Goal: Information Seeking & Learning: Learn about a topic

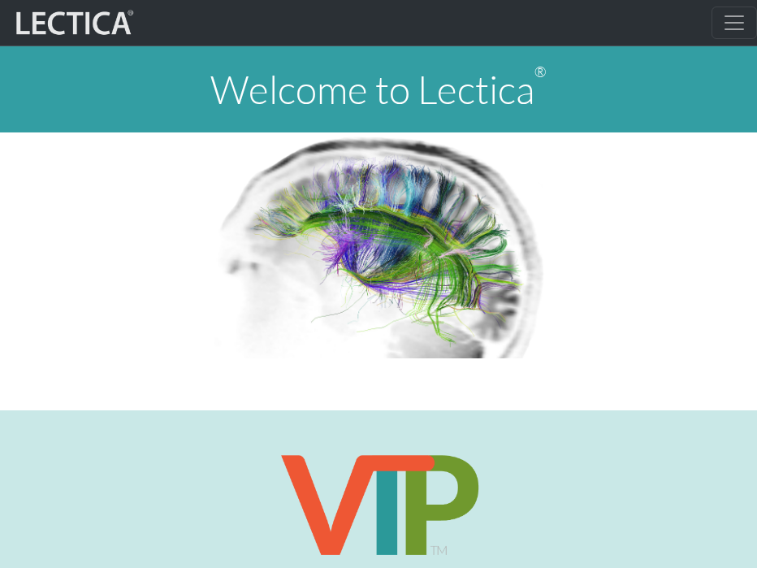
click at [338, 250] on img at bounding box center [378, 245] width 339 height 226
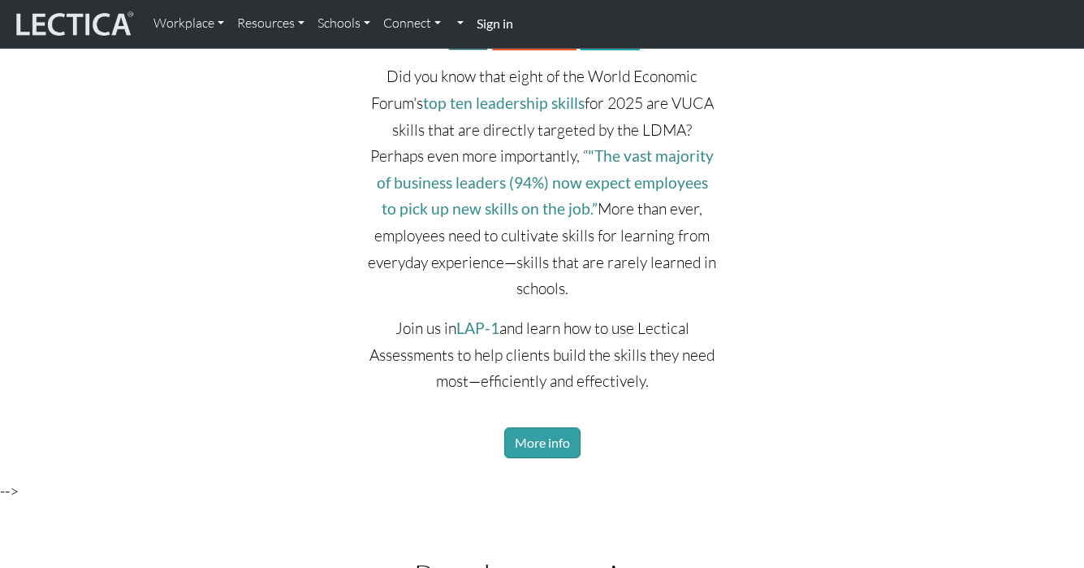
scroll to position [2984, 0]
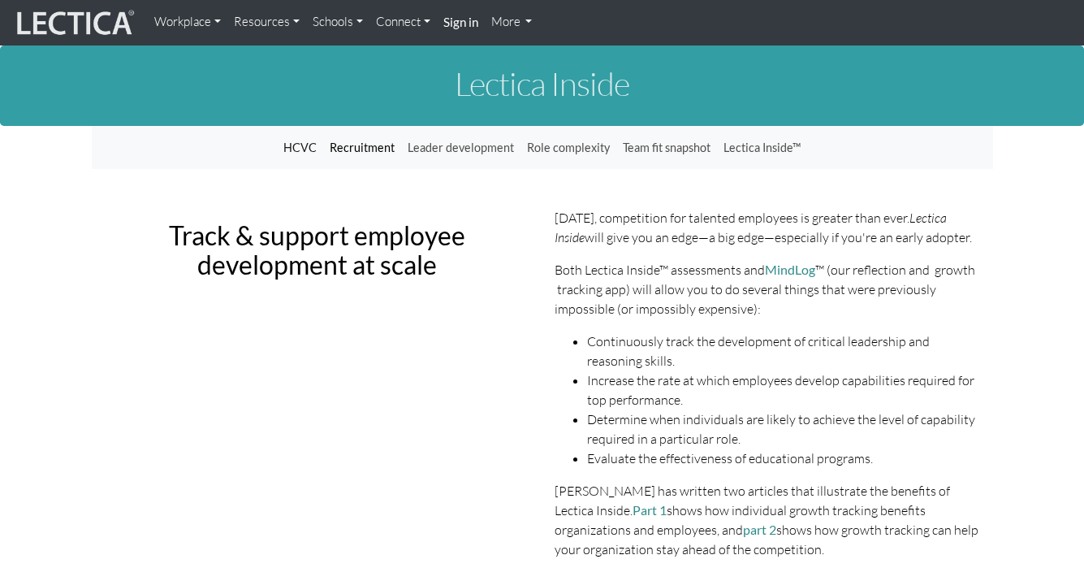
click at [369, 143] on link "Recruitment" at bounding box center [362, 147] width 78 height 31
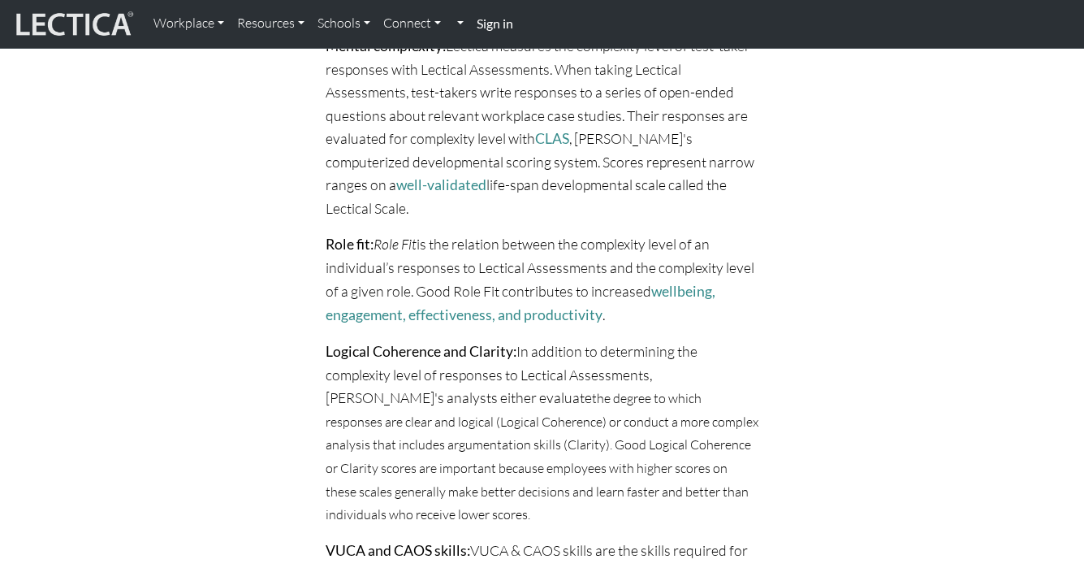
scroll to position [9, 0]
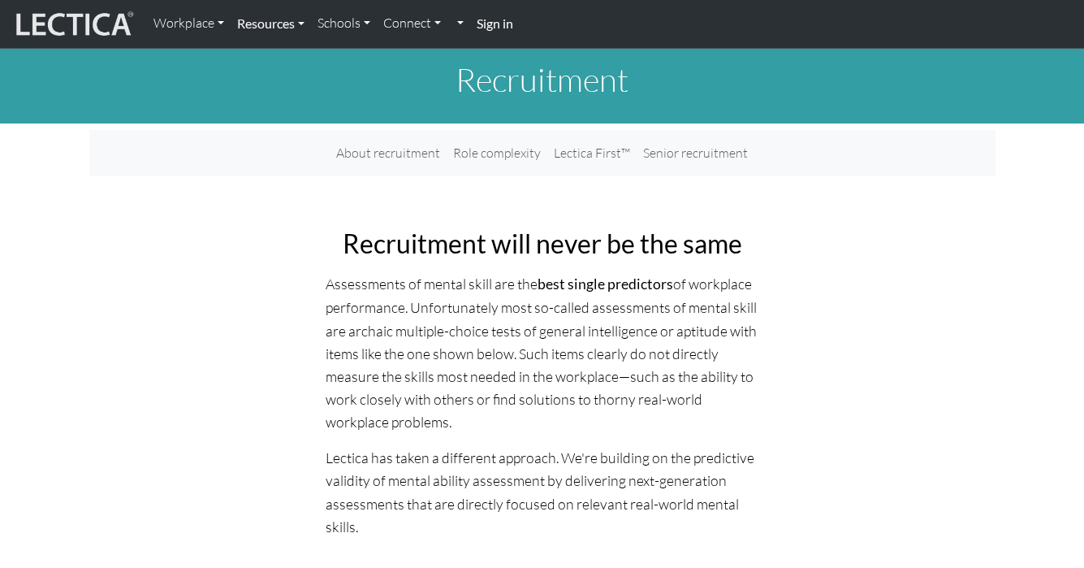
click at [285, 15] on link "Resources" at bounding box center [271, 23] width 80 height 34
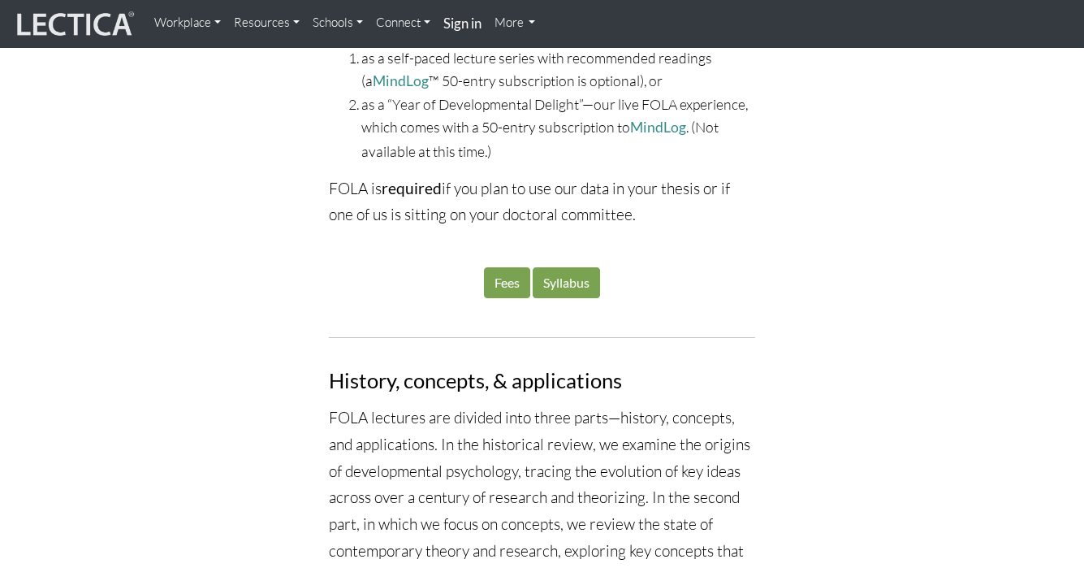
scroll to position [1946, 0]
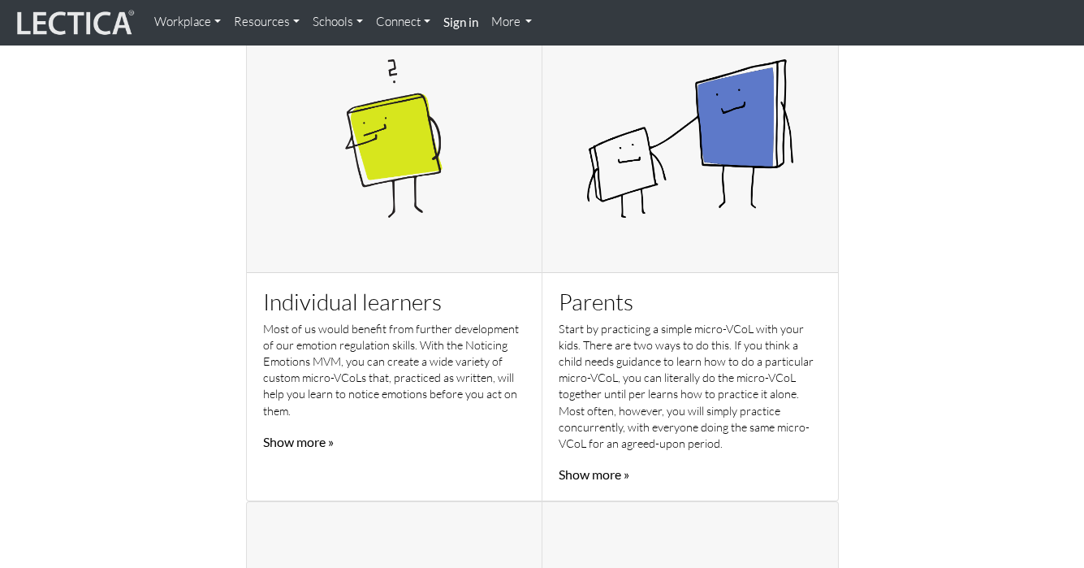
scroll to position [584, 0]
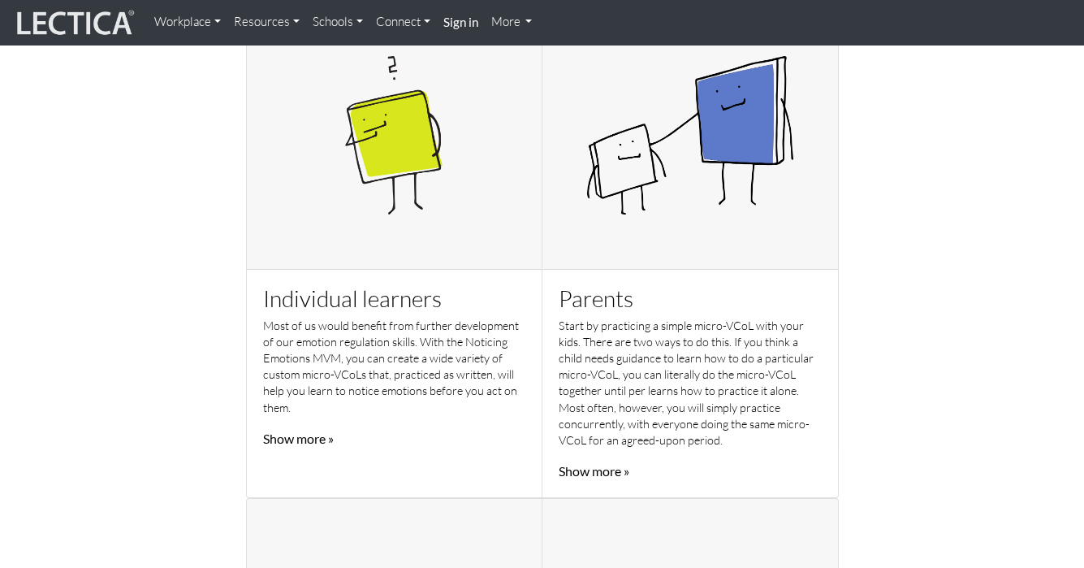
click at [304, 438] on link "Show more »" at bounding box center [298, 437] width 71 height 15
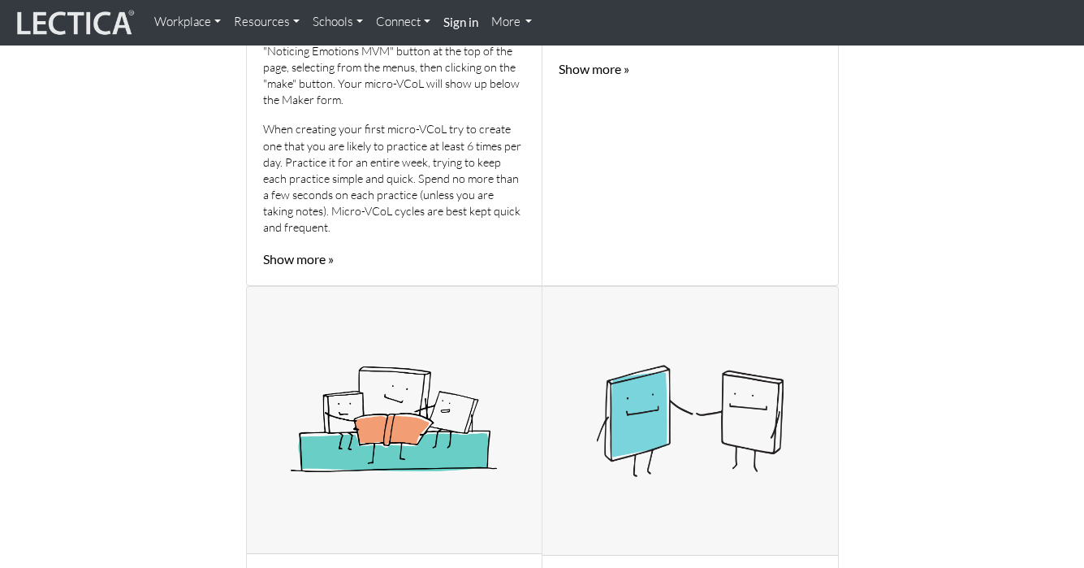
scroll to position [1117, 0]
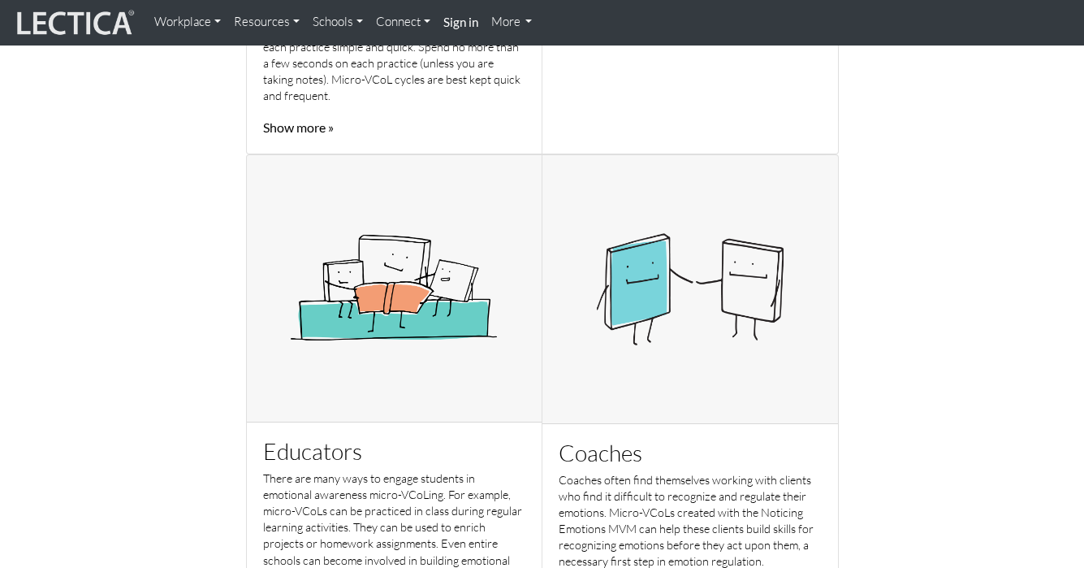
click at [313, 129] on link "Show more »" at bounding box center [298, 126] width 71 height 15
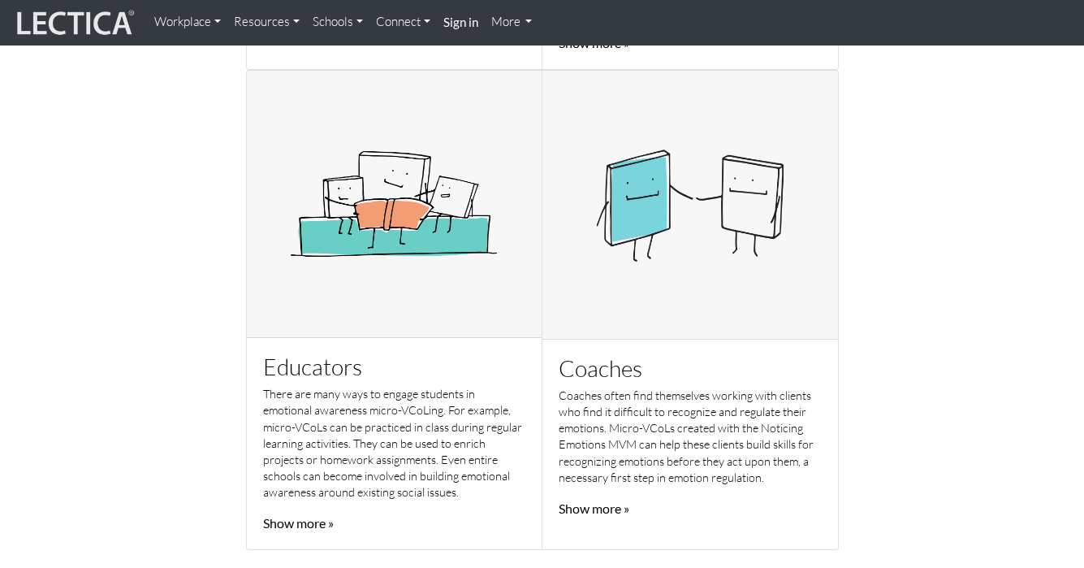
scroll to position [1020, 0]
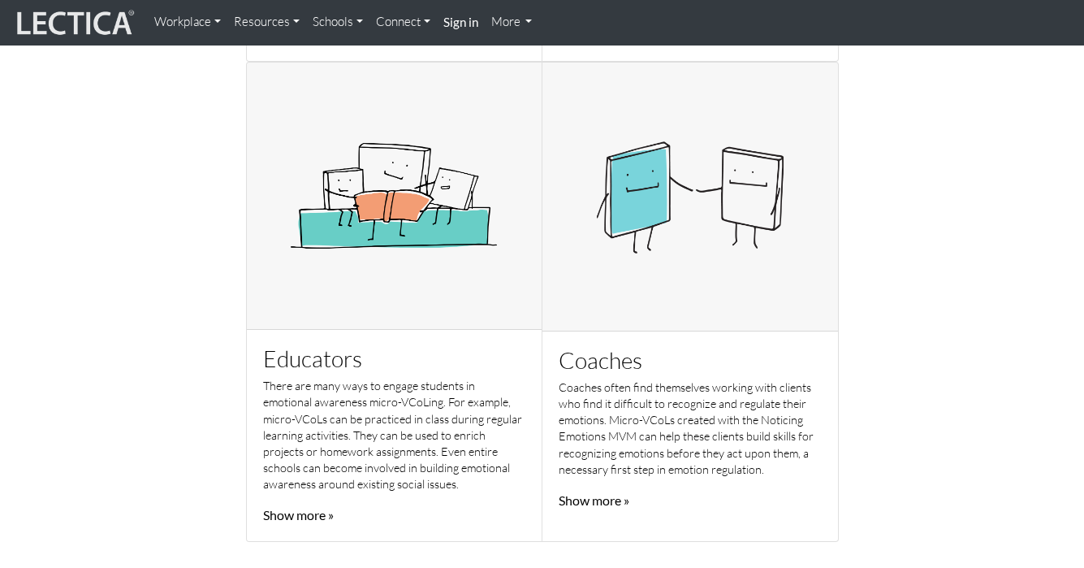
click at [597, 500] on link "Show more »" at bounding box center [594, 499] width 71 height 15
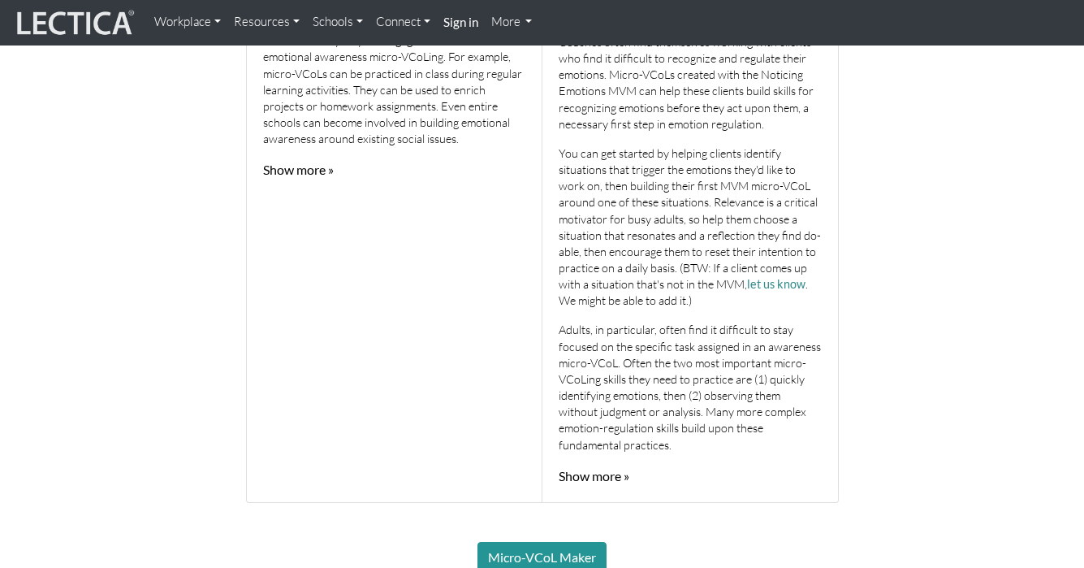
scroll to position [1366, 0]
click at [597, 467] on link "Show more »" at bounding box center [594, 474] width 71 height 15
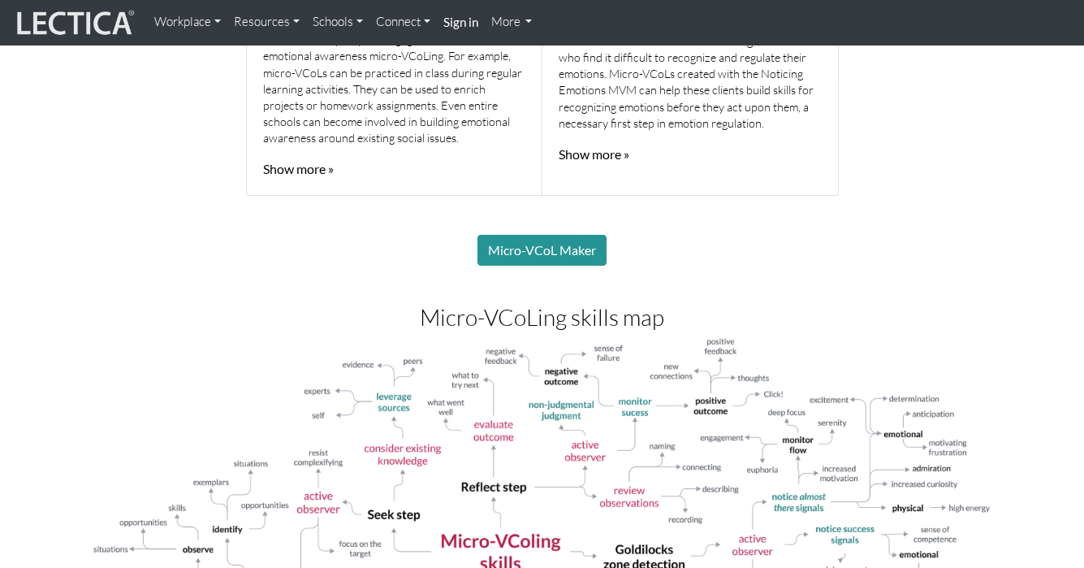
click at [596, 472] on img at bounding box center [542, 548] width 901 height 425
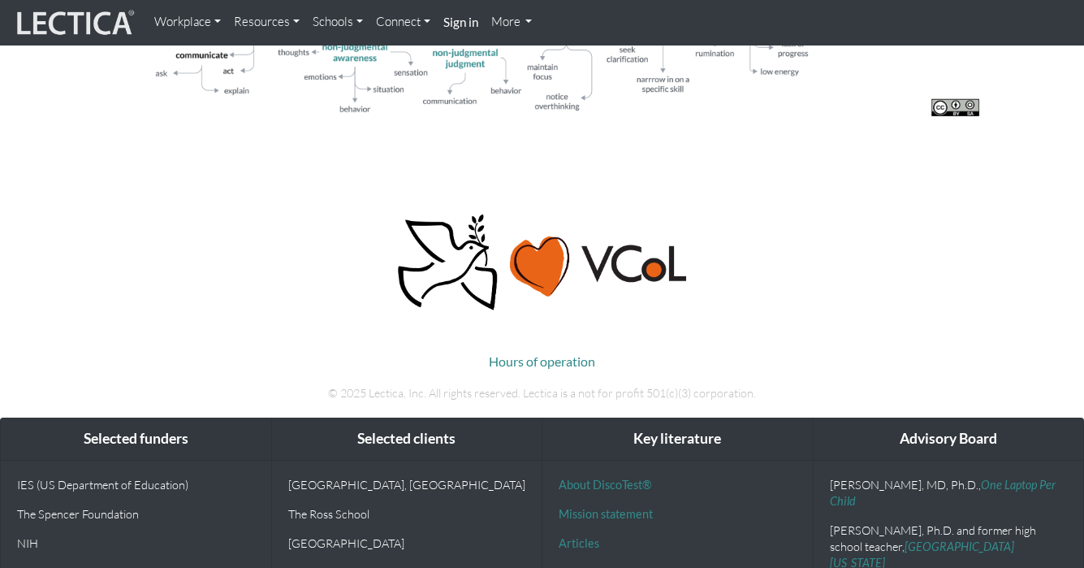
scroll to position [1471, 0]
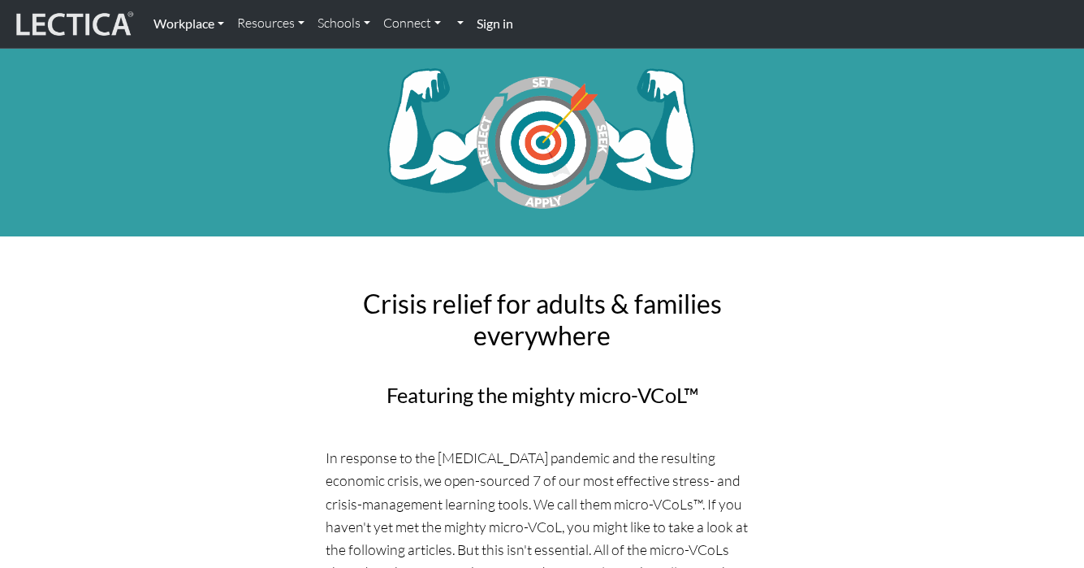
click at [204, 19] on link "Workplace" at bounding box center [189, 23] width 84 height 34
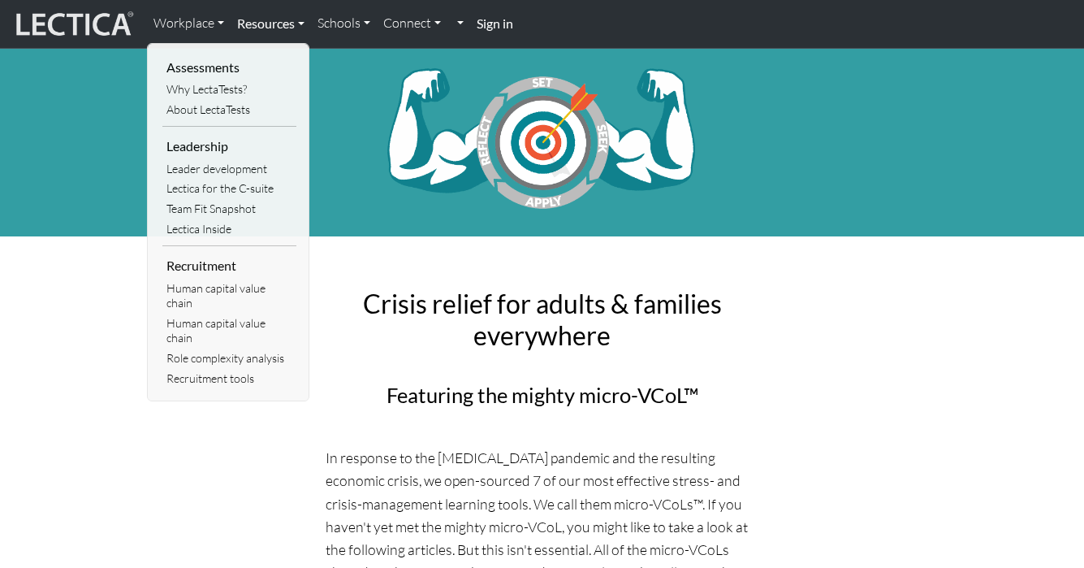
click at [256, 24] on link "Resources" at bounding box center [271, 23] width 80 height 34
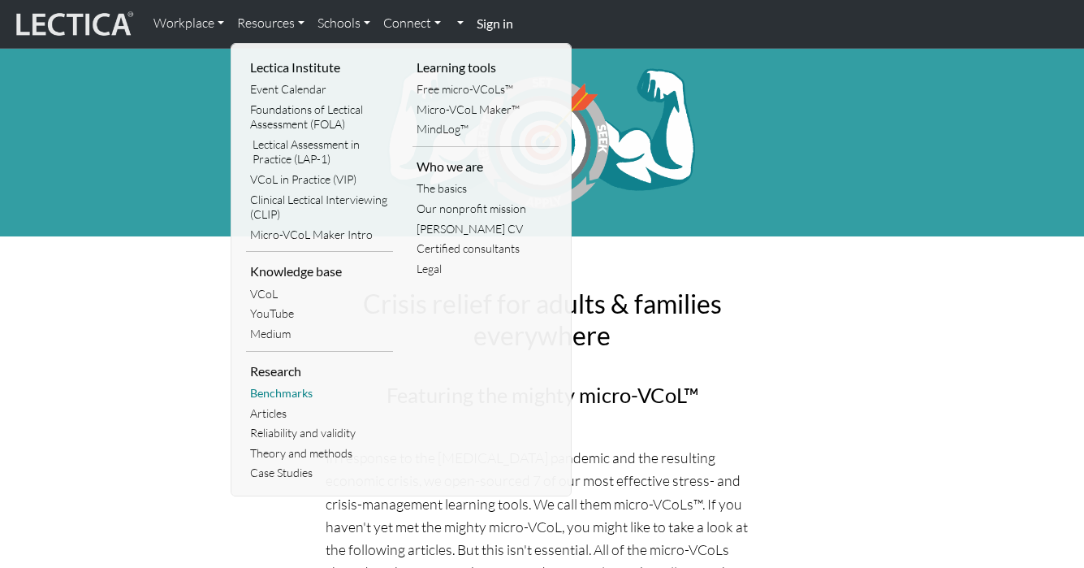
click at [269, 387] on link "Benchmarks" at bounding box center [319, 393] width 147 height 20
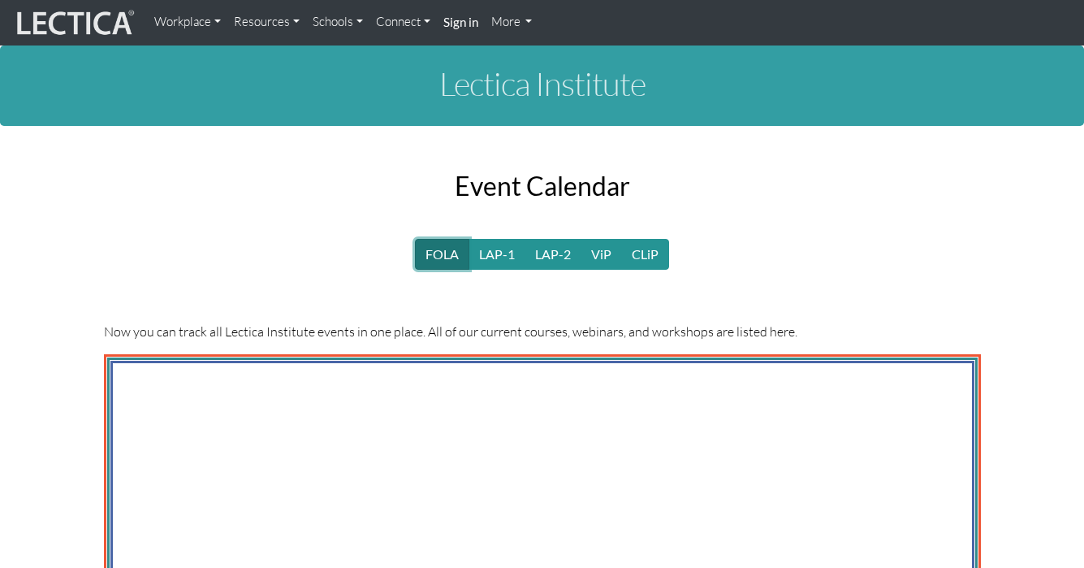
click at [440, 241] on link "FOLA" at bounding box center [442, 254] width 54 height 31
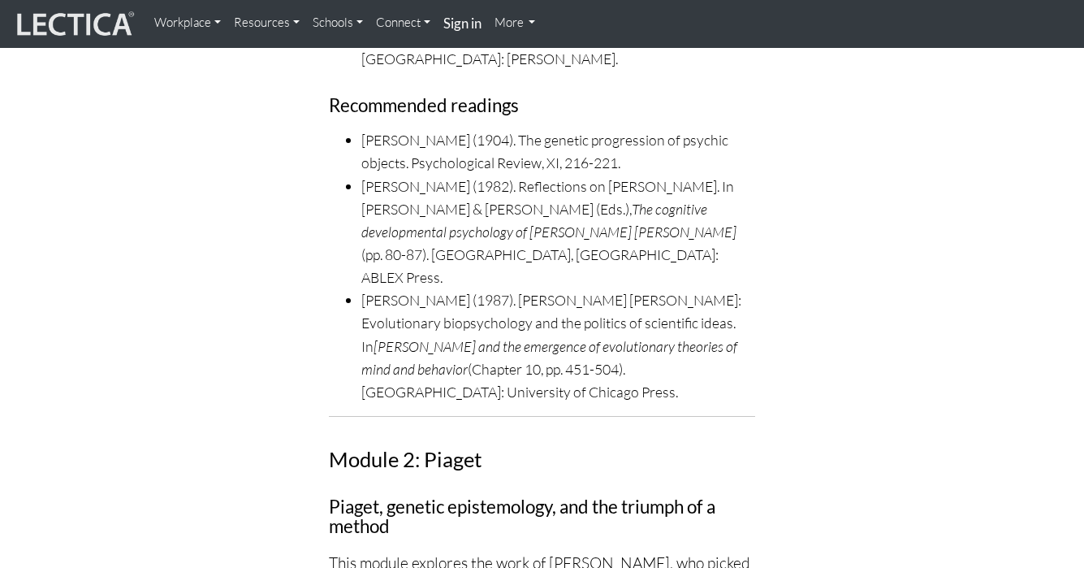
scroll to position [5428, 0]
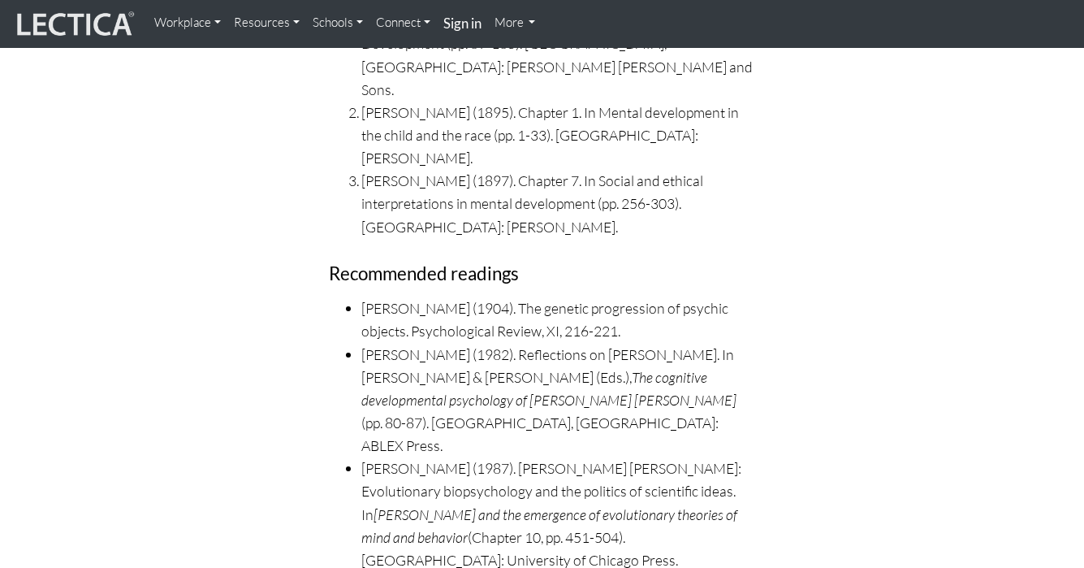
click at [198, 19] on link "Workplace" at bounding box center [188, 22] width 80 height 32
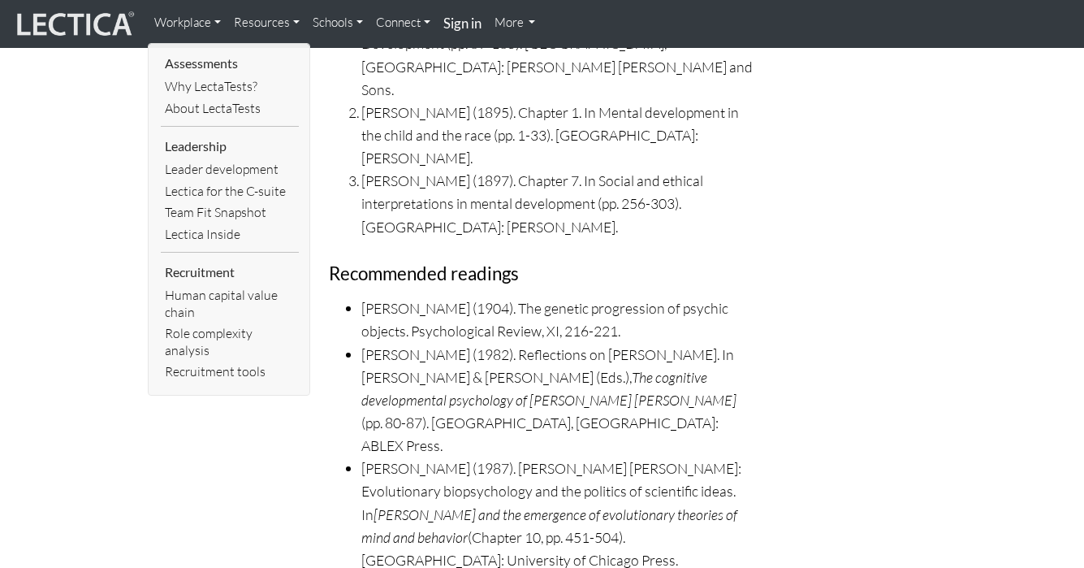
click at [256, 24] on link "Resources" at bounding box center [266, 22] width 79 height 32
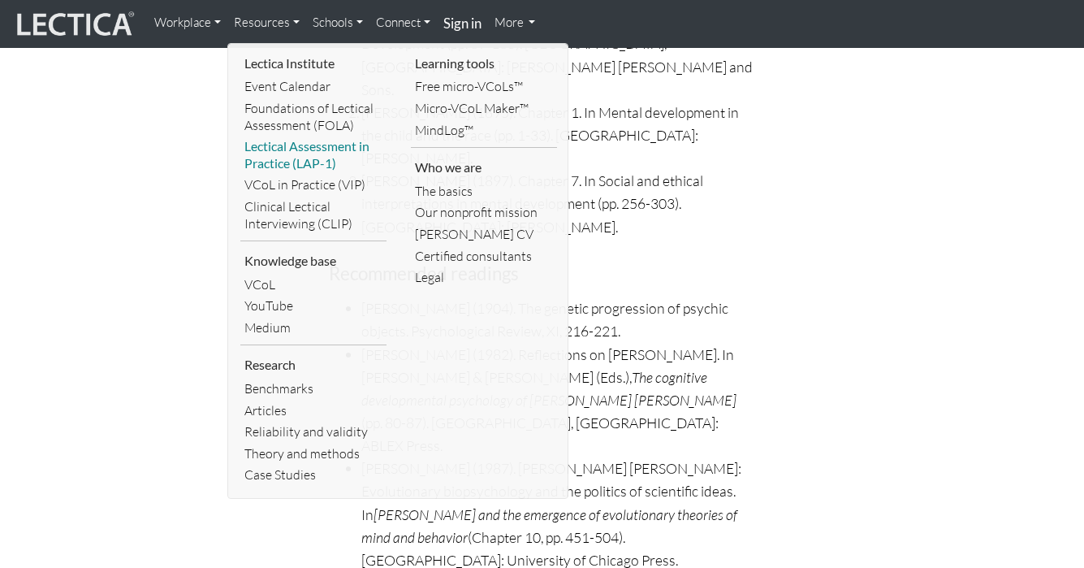
click at [281, 153] on link "Lectical Assessment in Practice (LAP-1)" at bounding box center [313, 155] width 146 height 38
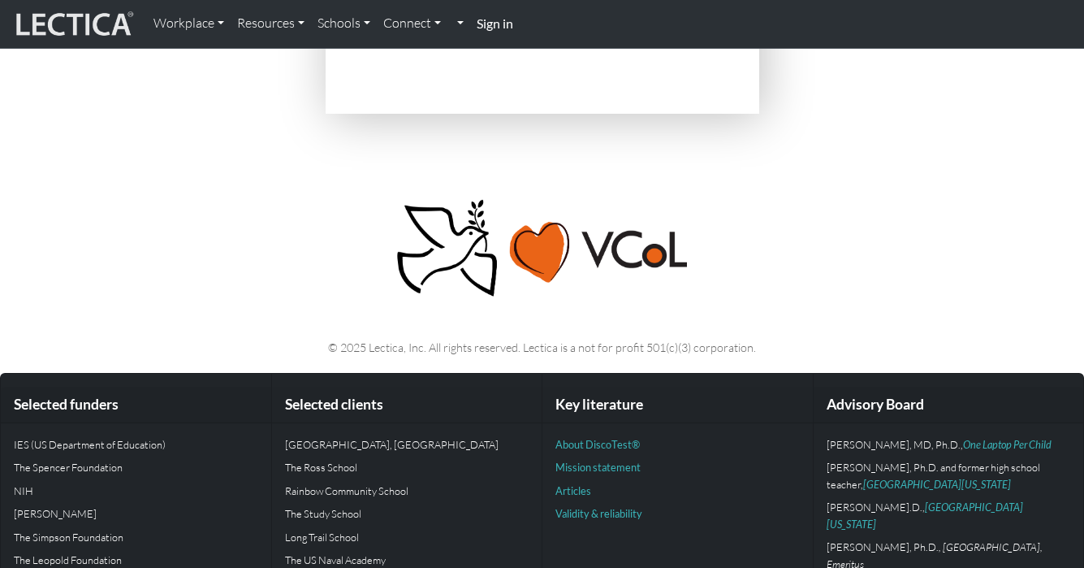
scroll to position [4943, 0]
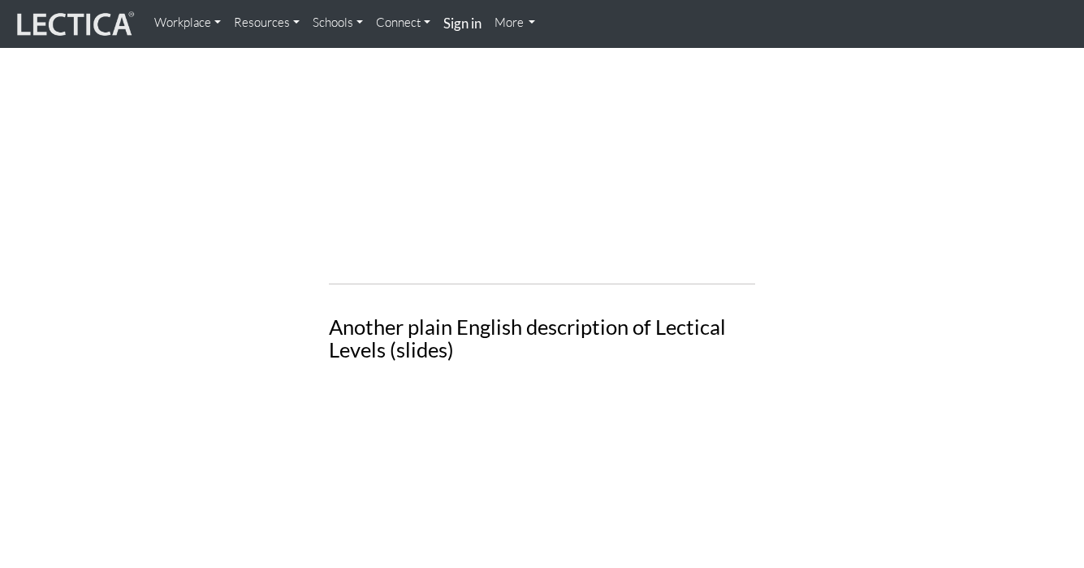
scroll to position [2057, 0]
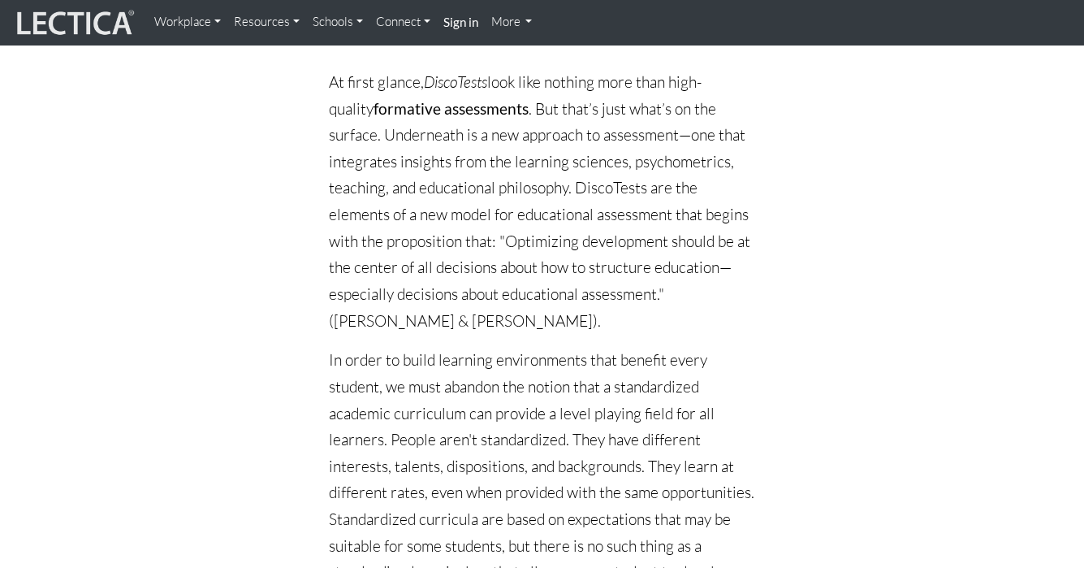
scroll to position [301, 0]
